Goal: Navigation & Orientation: Understand site structure

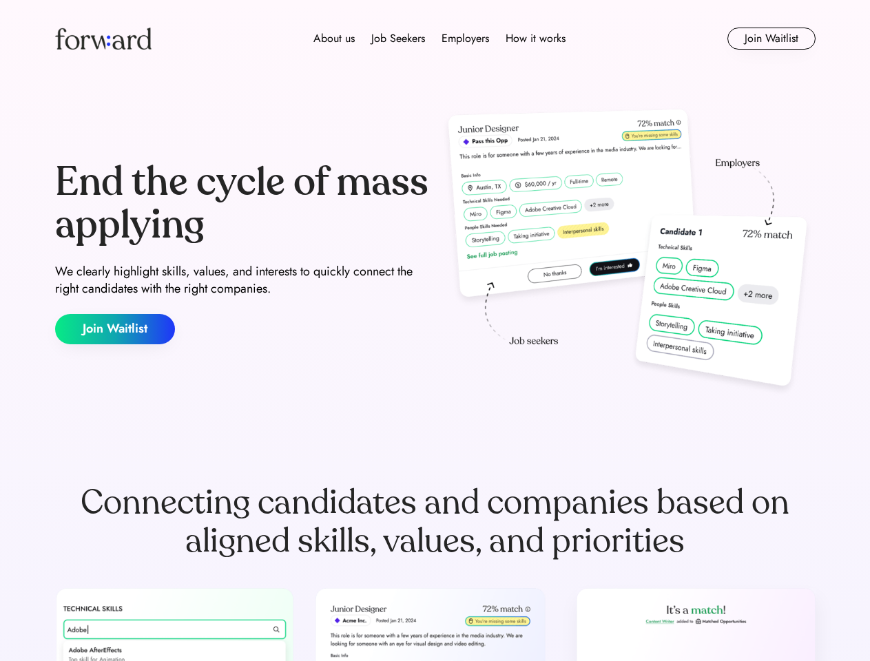
click at [434, 330] on div "End the cycle of mass applying We clearly highlight skills, values, and interes…" at bounding box center [435, 253] width 760 height 296
click at [435, 39] on div "About us Job Seekers Employers How it works" at bounding box center [439, 38] width 543 height 17
click at [103, 39] on img at bounding box center [103, 39] width 96 height 22
click at [439, 39] on div "About us Job Seekers Employers How it works" at bounding box center [439, 38] width 543 height 17
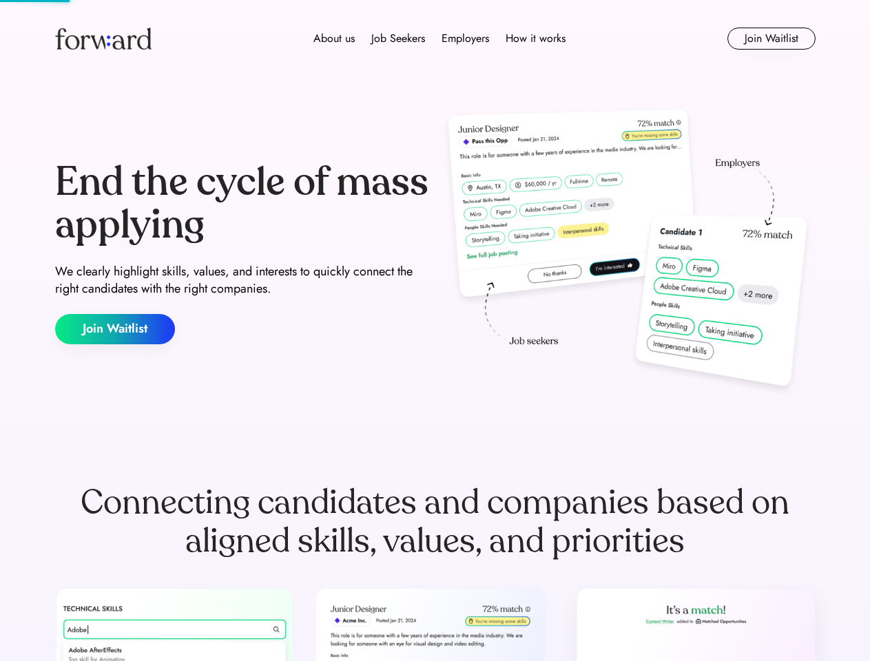
click at [334, 39] on div "About us" at bounding box center [333, 38] width 41 height 17
click at [398, 39] on div "Job Seekers" at bounding box center [398, 38] width 54 height 17
click at [465, 39] on div "Employers" at bounding box center [465, 38] width 48 height 17
click at [534, 39] on div "How it works" at bounding box center [535, 38] width 60 height 17
click at [770, 39] on button "Join Waitlist" at bounding box center [771, 39] width 88 height 22
